Goal: Navigation & Orientation: Find specific page/section

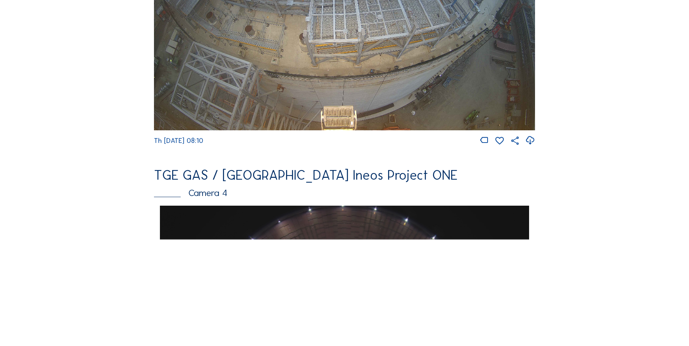
scroll to position [705, 0]
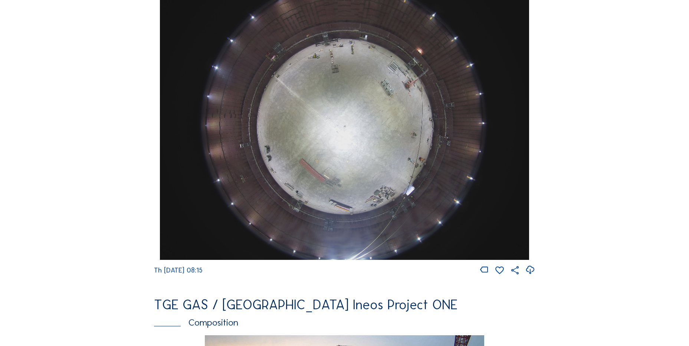
click at [530, 276] on icon at bounding box center [530, 270] width 10 height 12
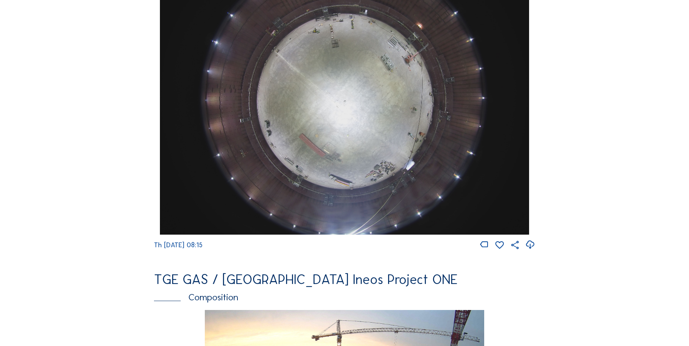
scroll to position [631, 0]
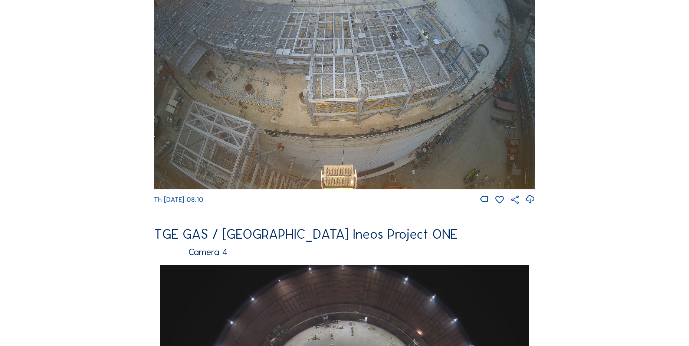
scroll to position [334, 0]
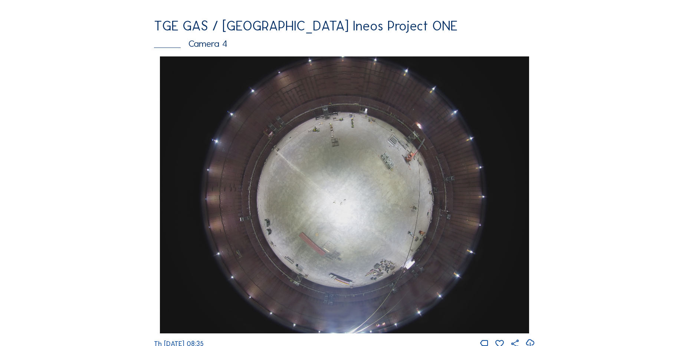
scroll to position [631, 0]
